Goal: Task Accomplishment & Management: Use online tool/utility

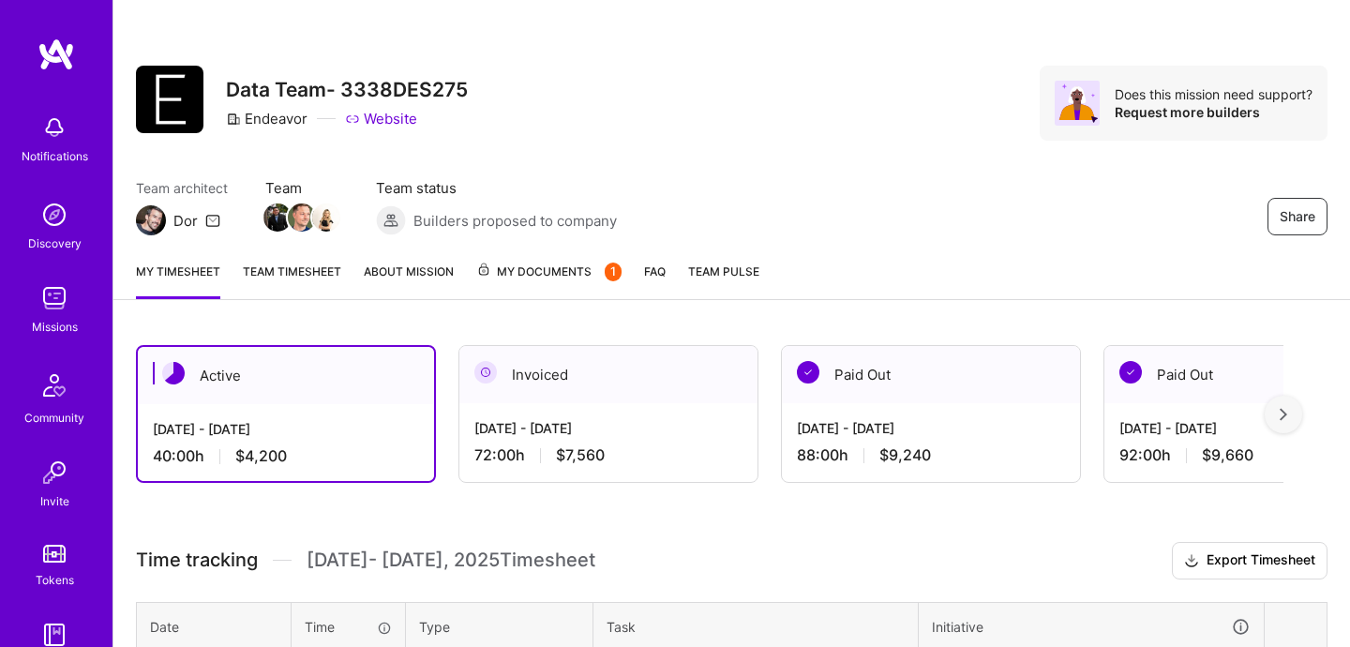
scroll to position [498, 0]
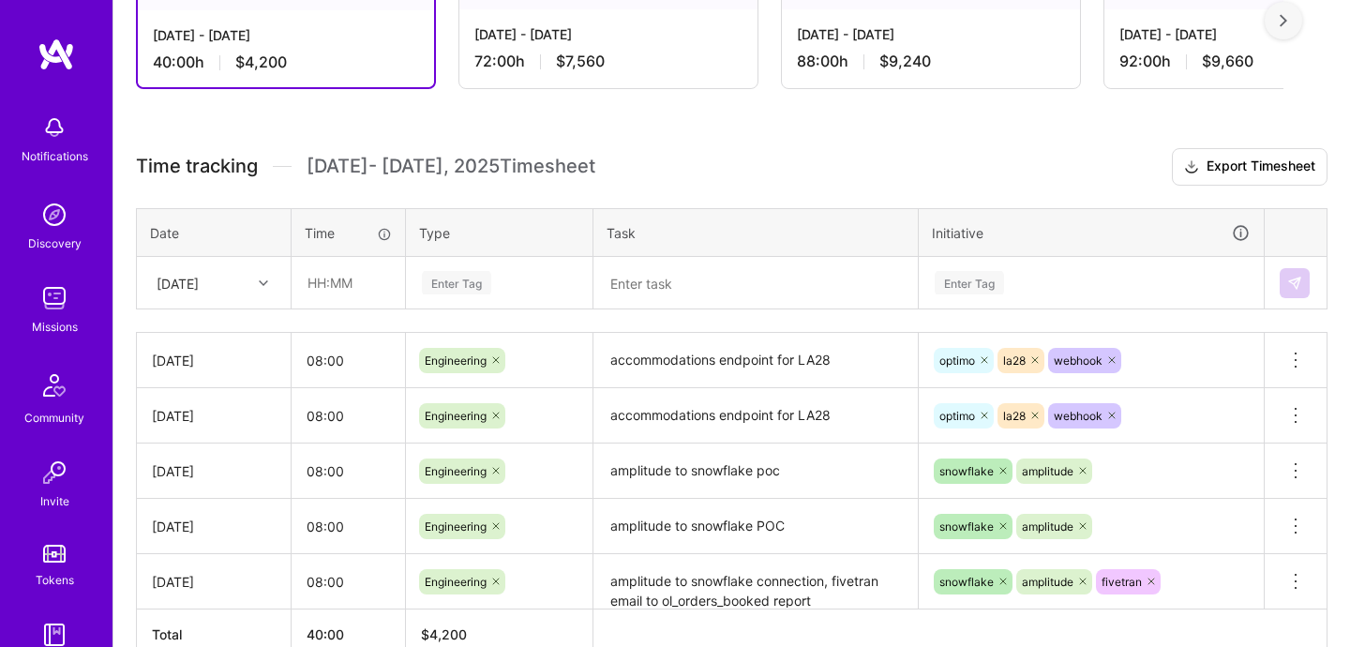
scroll to position [386, 0]
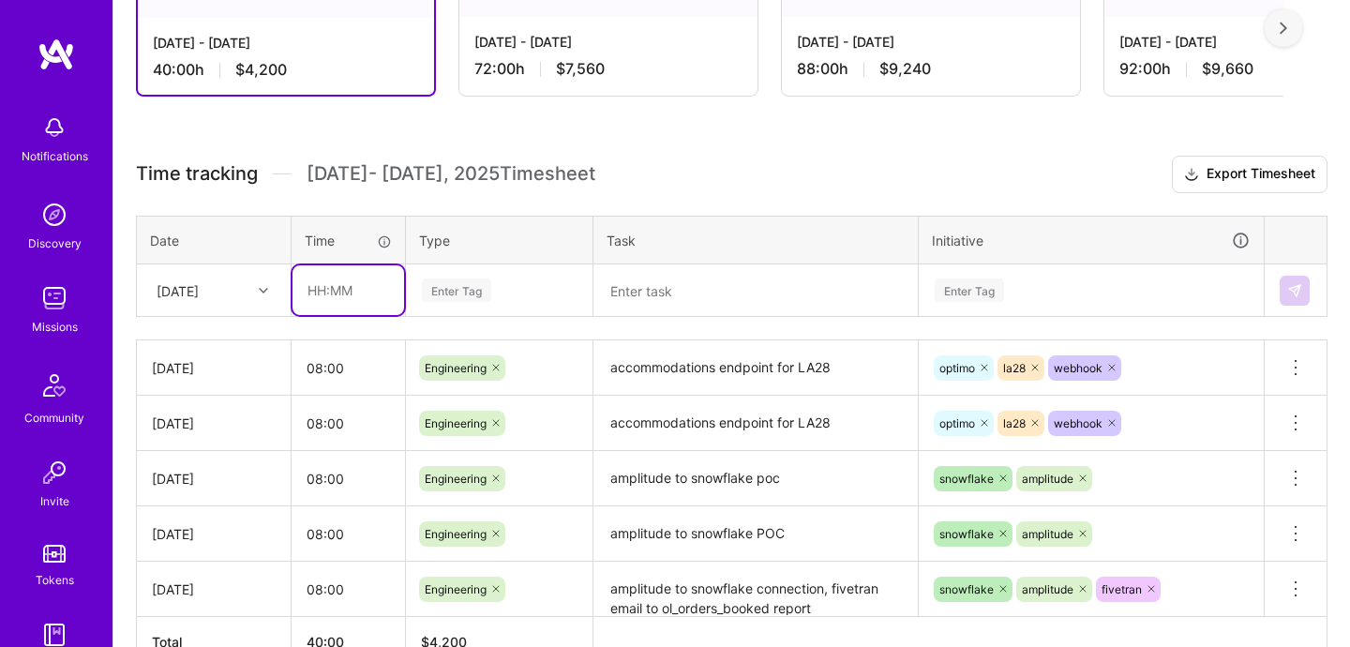
click at [321, 303] on input "text" at bounding box center [348, 290] width 112 height 50
type input "08:00"
click at [430, 316] on div "Time tracking [DATE] - [DATE] Timesheet Export Timesheet Date Time Type Task In…" at bounding box center [731, 412] width 1191 height 512
click at [444, 299] on div "Enter Tag" at bounding box center [456, 290] width 69 height 29
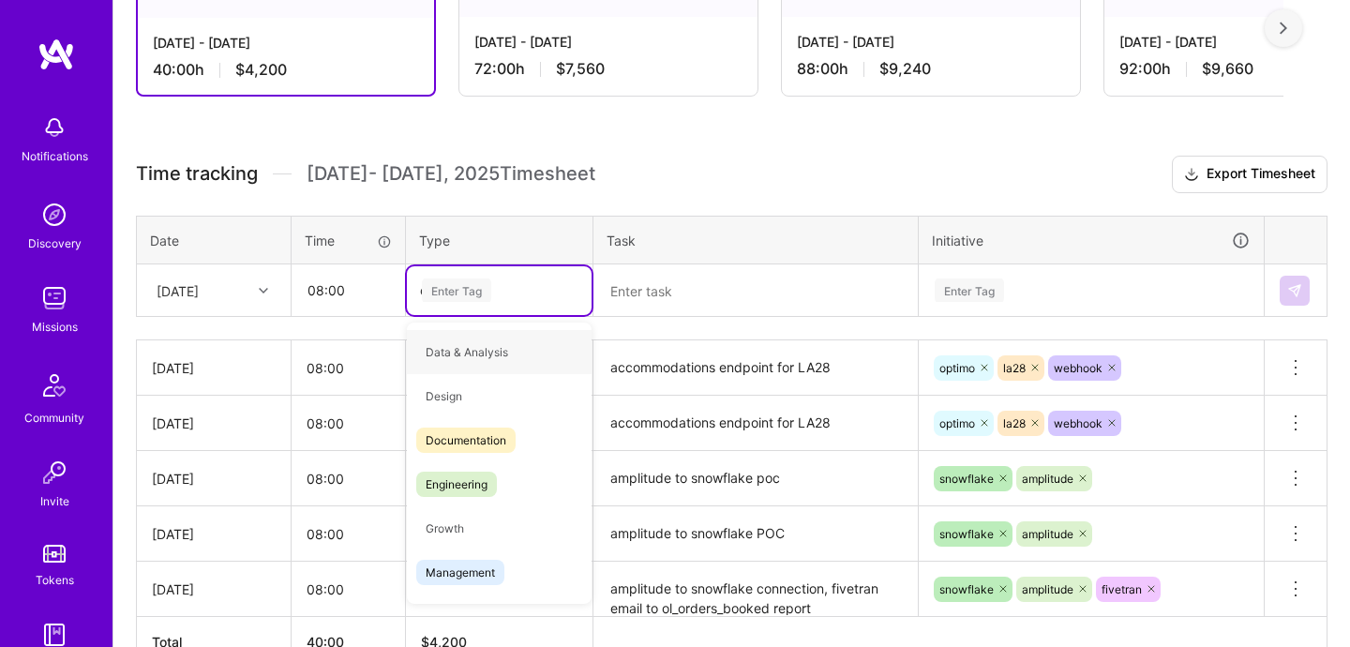
type input "en"
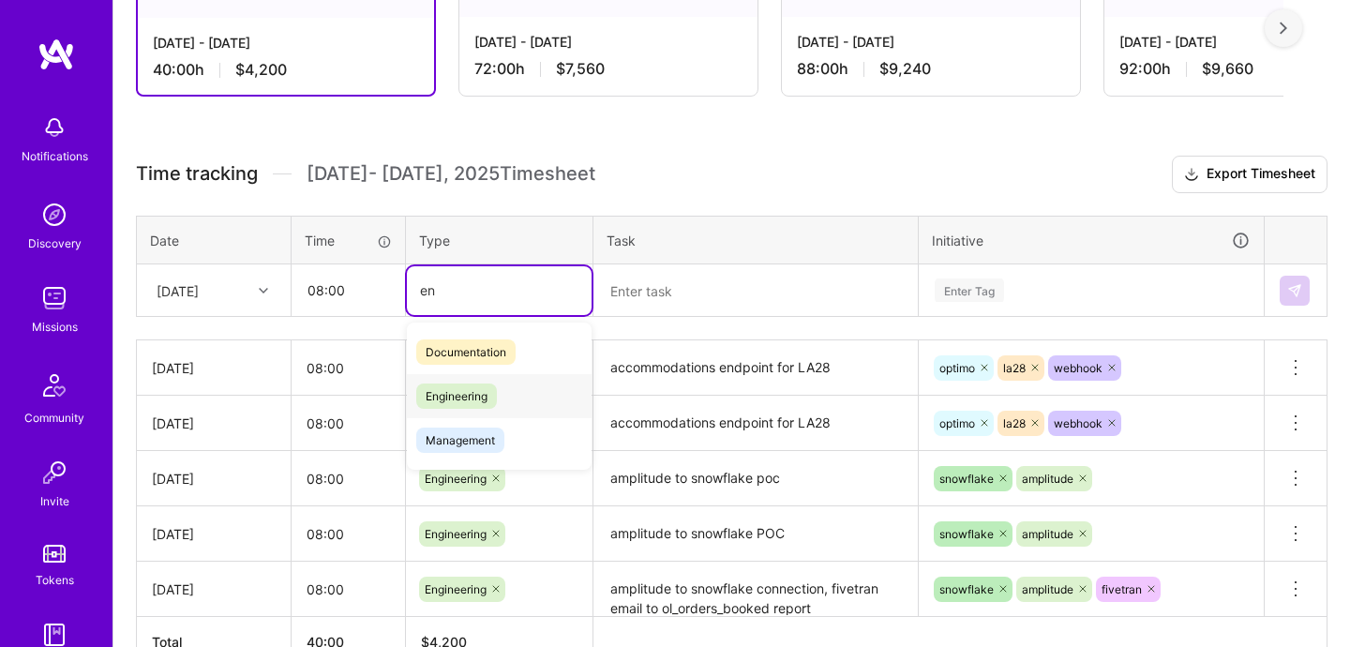
click at [501, 388] on div "Engineering" at bounding box center [499, 396] width 185 height 44
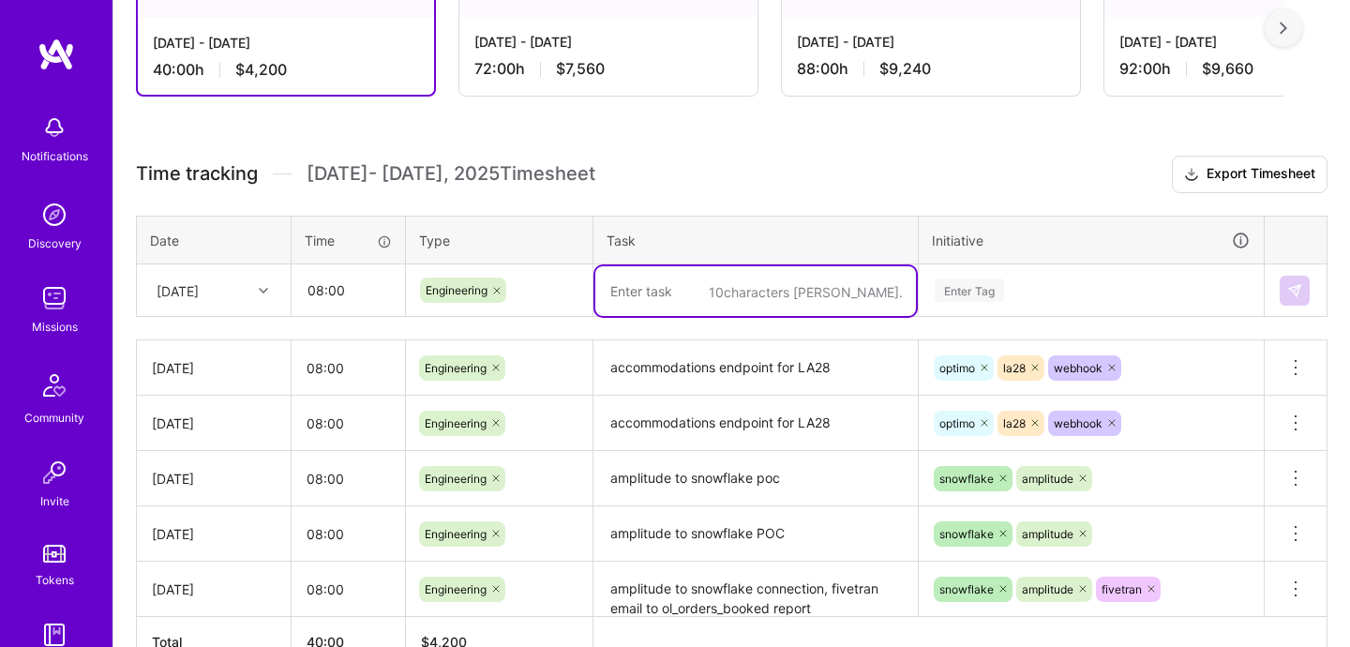
click at [713, 297] on textarea at bounding box center [755, 291] width 321 height 50
type textarea "La28 alerts"
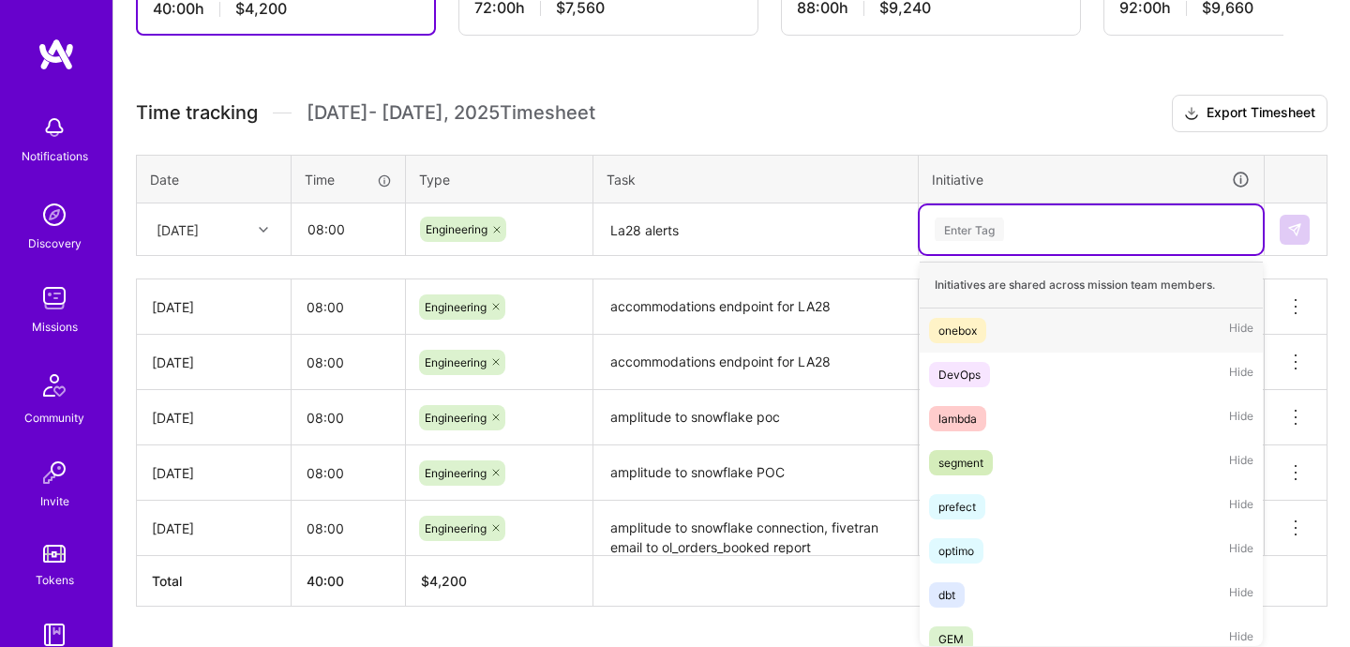
scroll to position [453, 0]
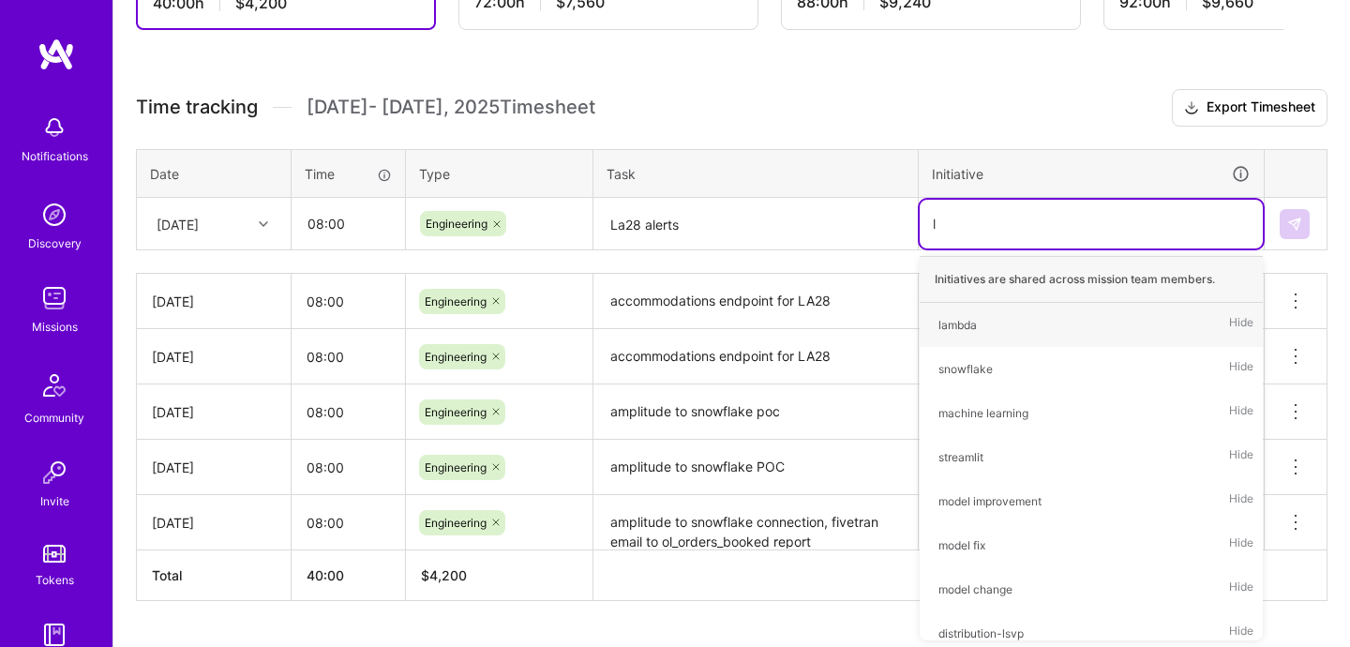
type input "la"
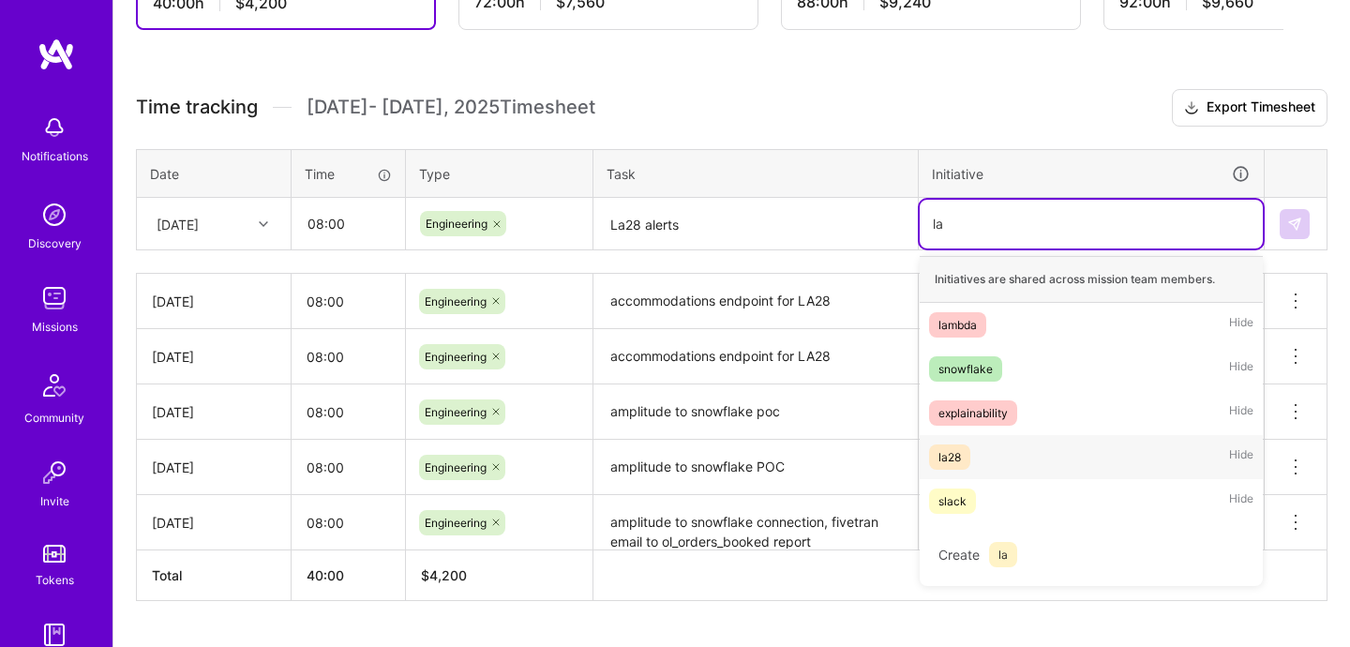
click at [951, 461] on div "la28" at bounding box center [949, 457] width 22 height 20
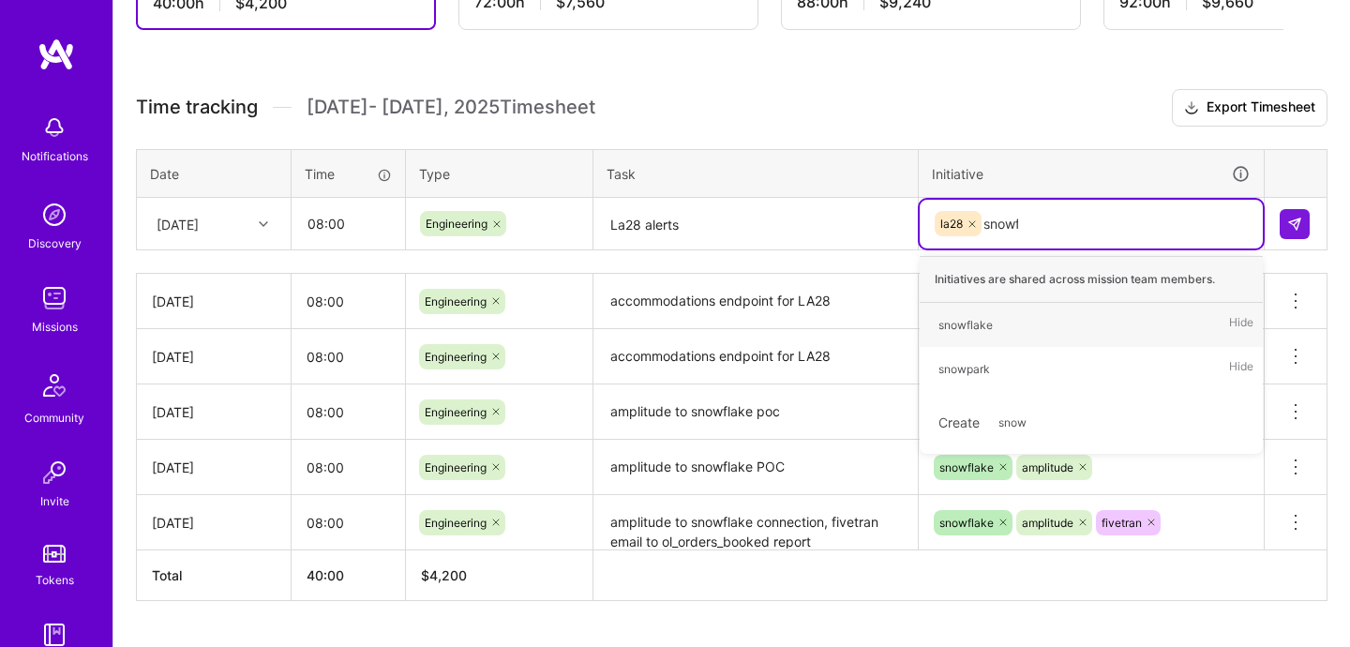
type input "snowfl"
click at [1041, 331] on div "snowflake Hide" at bounding box center [1090, 325] width 343 height 44
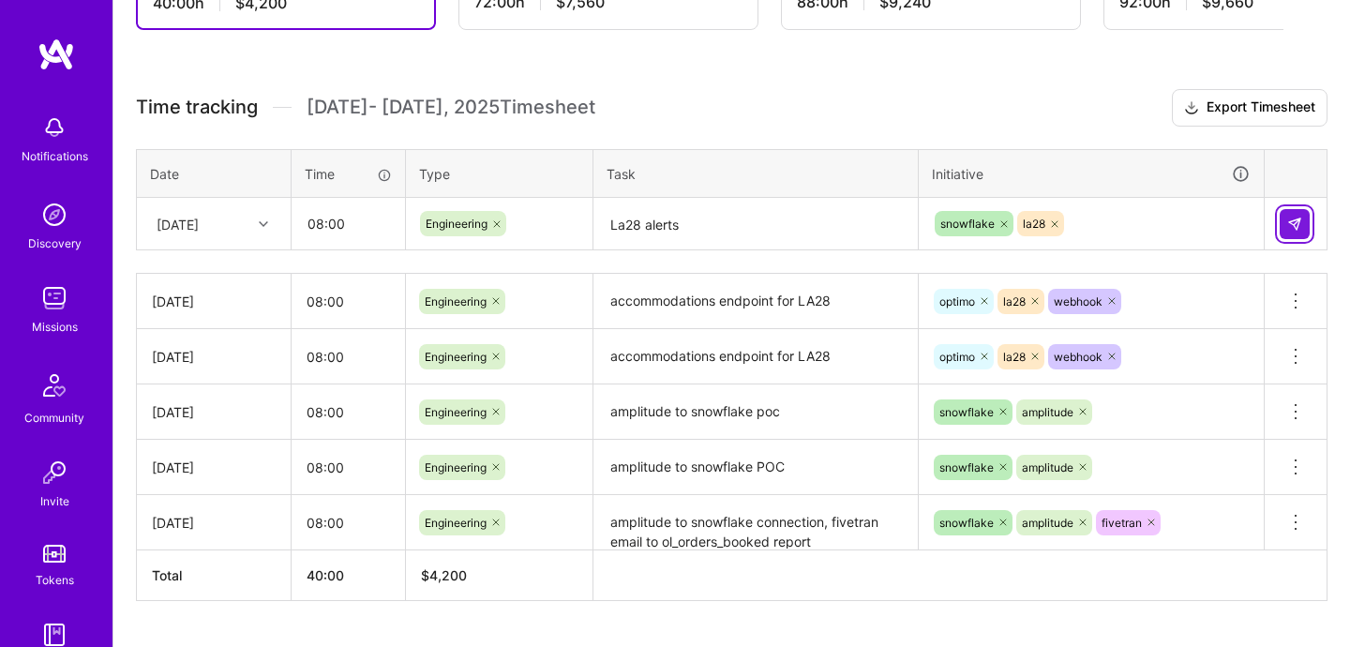
click at [1291, 224] on img at bounding box center [1294, 223] width 15 height 15
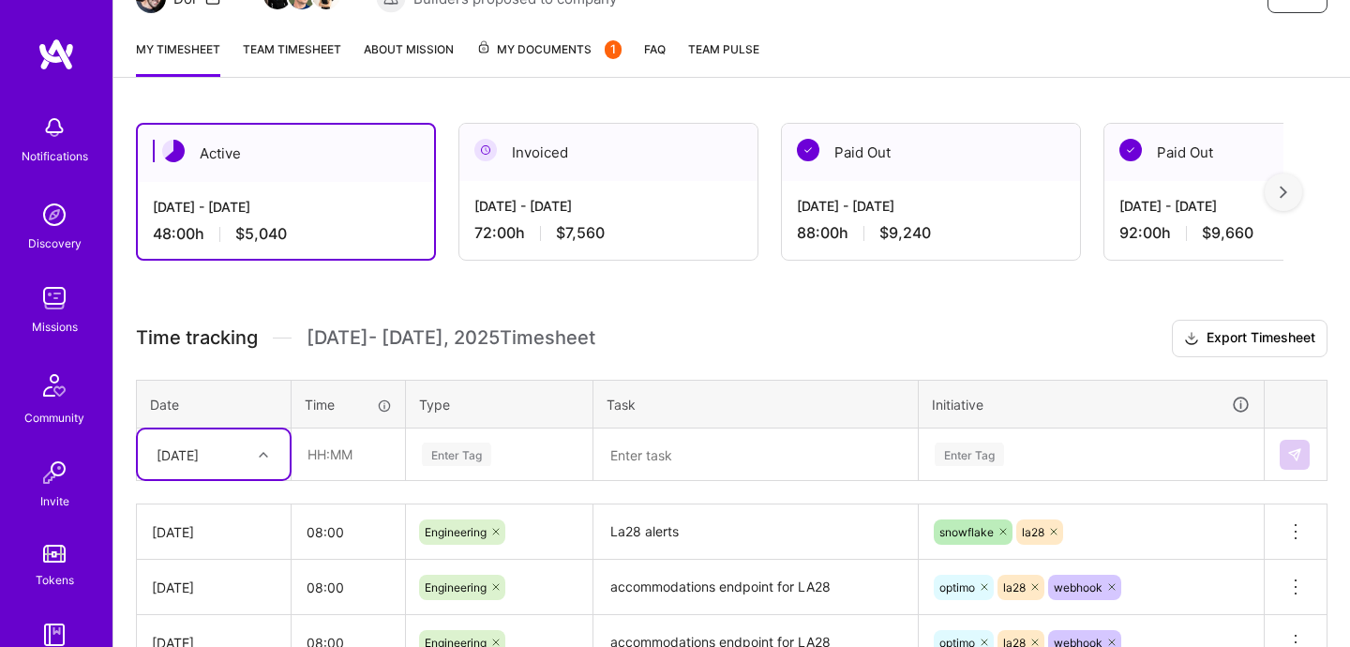
scroll to position [211, 0]
